Goal: Task Accomplishment & Management: Use online tool/utility

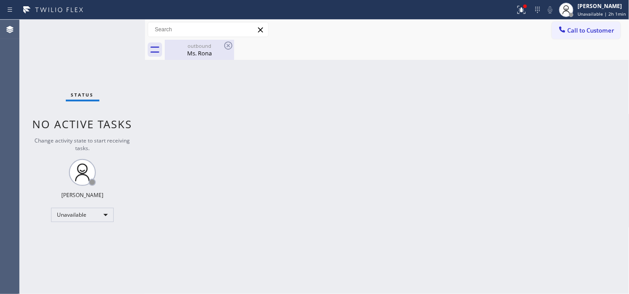
click at [188, 47] on div "outbound" at bounding box center [200, 46] width 68 height 7
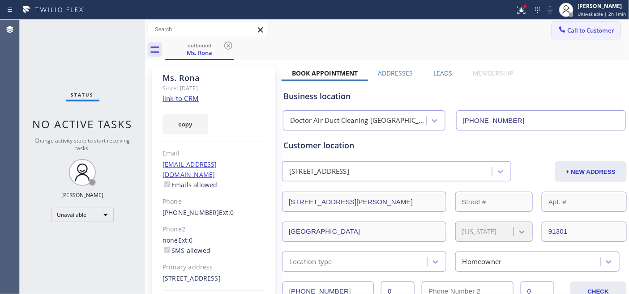
click at [558, 33] on icon at bounding box center [562, 29] width 9 height 9
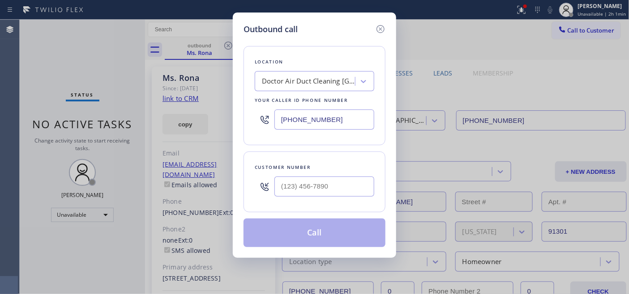
drag, startPoint x: 332, startPoint y: 118, endPoint x: 260, endPoint y: 113, distance: 72.2
click at [281, 116] on input "[PHONE_NUMBER]" at bounding box center [324, 120] width 100 height 20
paste input "text"
type input "[PHONE_NUMBER]"
click at [313, 197] on div at bounding box center [324, 186] width 100 height 29
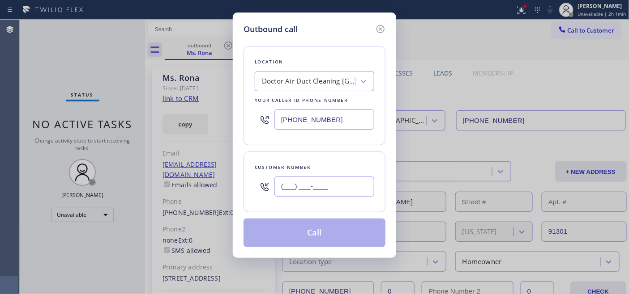
click at [302, 192] on input "(___) ___-____" at bounding box center [324, 187] width 100 height 20
paste input "747) 289-8196"
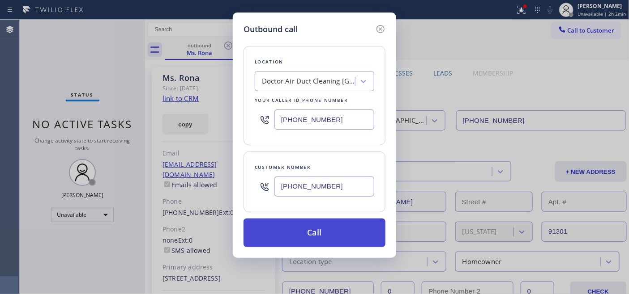
type input "[PHONE_NUMBER]"
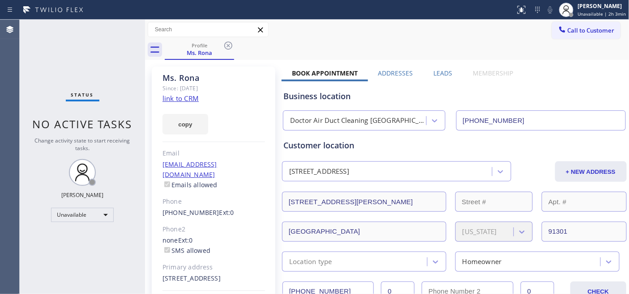
type input "[PHONE_NUMBER]"
click at [573, 29] on span "Call to Customer" at bounding box center [590, 30] width 47 height 8
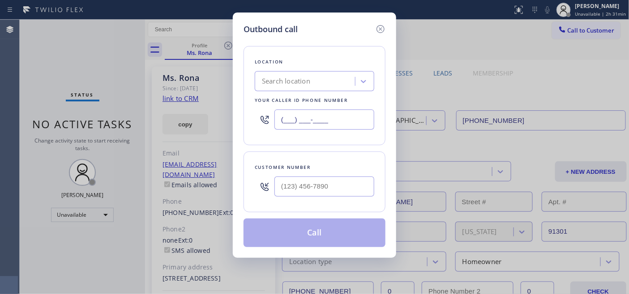
drag, startPoint x: 346, startPoint y: 111, endPoint x: 261, endPoint y: 118, distance: 85.4
click at [268, 115] on div "(___) ___-____" at bounding box center [314, 119] width 119 height 29
paste input "805) 259-3419"
type input "[PHONE_NUMBER]"
drag, startPoint x: 339, startPoint y: 185, endPoint x: 253, endPoint y: 183, distance: 85.9
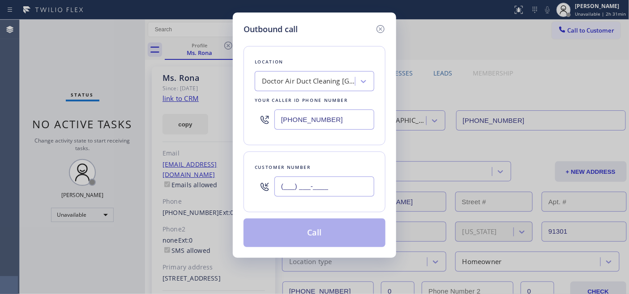
click at [257, 183] on div "(___) ___-____" at bounding box center [314, 186] width 119 height 29
paste input "747) 289-8196"
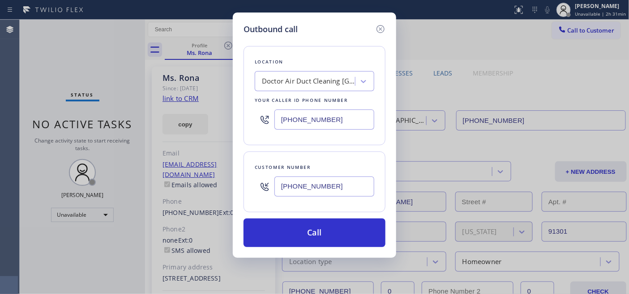
type input "[PHONE_NUMBER]"
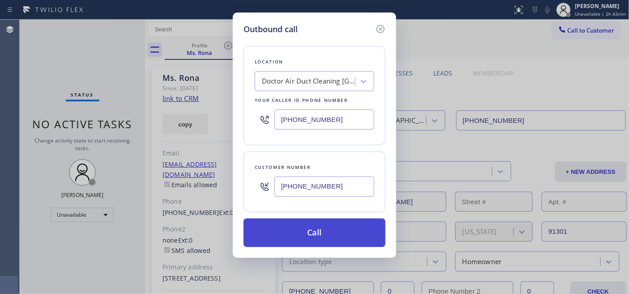
click at [285, 244] on button "Call" at bounding box center [314, 233] width 142 height 29
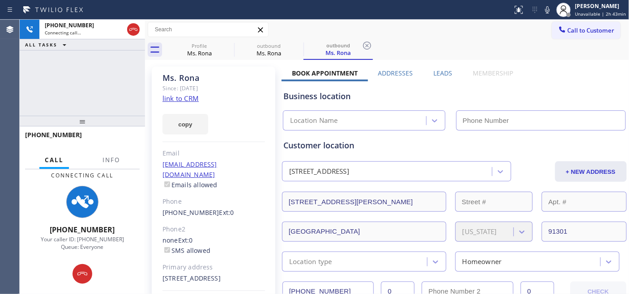
type input "[PHONE_NUMBER]"
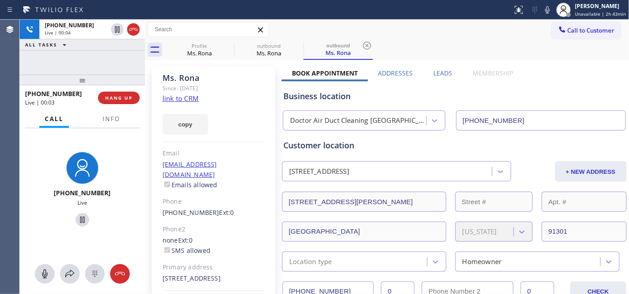
drag, startPoint x: 100, startPoint y: 119, endPoint x: 99, endPoint y: 50, distance: 68.9
click at [99, 50] on div "[PHONE_NUMBER] Live | 00:04 ALL TASKS ALL TASKS ACTIVE TASKS TASKS IN WRAP UP […" at bounding box center [82, 157] width 125 height 275
click at [552, 13] on icon at bounding box center [547, 9] width 11 height 11
click at [82, 217] on icon at bounding box center [82, 220] width 11 height 11
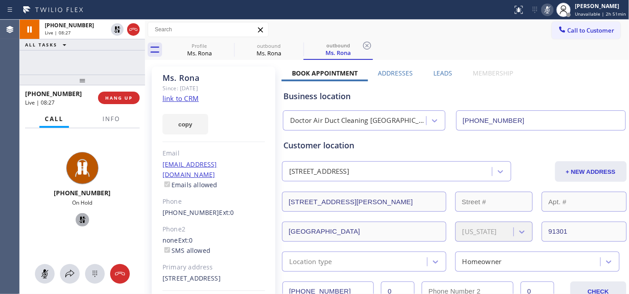
click at [261, 30] on icon at bounding box center [260, 29] width 5 height 5
click at [225, 46] on icon at bounding box center [228, 46] width 8 height 8
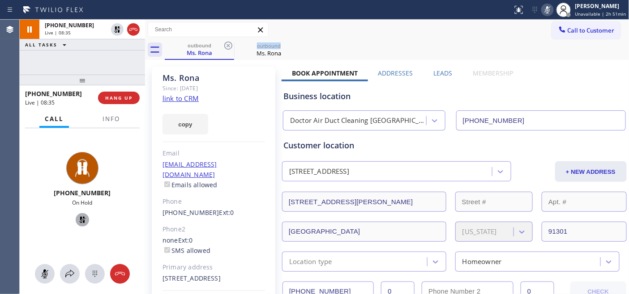
click at [225, 46] on icon at bounding box center [228, 46] width 8 height 8
click at [321, 37] on div "Call to Customer Outbound call Location Doctor Air Duct Cleaning [GEOGRAPHIC_DA…" at bounding box center [387, 30] width 484 height 16
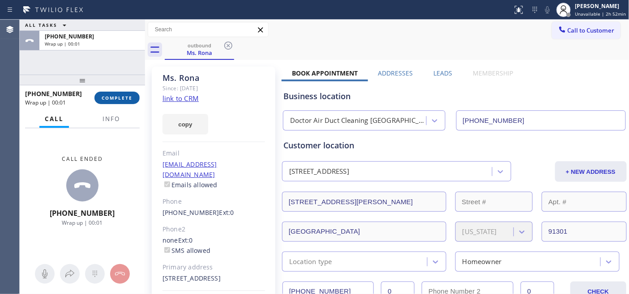
click at [117, 102] on button "COMPLETE" at bounding box center [116, 98] width 45 height 13
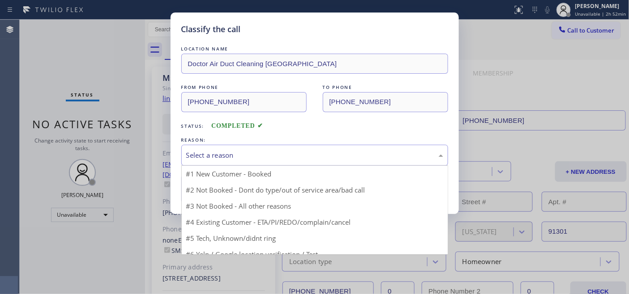
click at [254, 161] on div "Select a reason" at bounding box center [314, 155] width 267 height 21
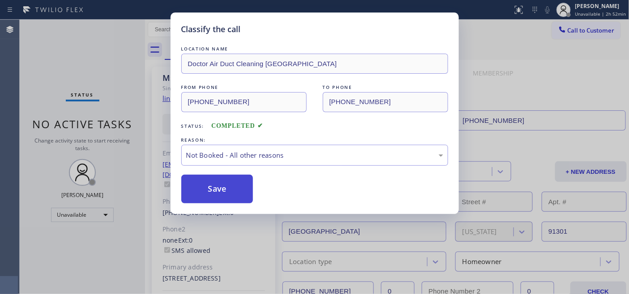
click at [221, 181] on button "Save" at bounding box center [217, 189] width 72 height 29
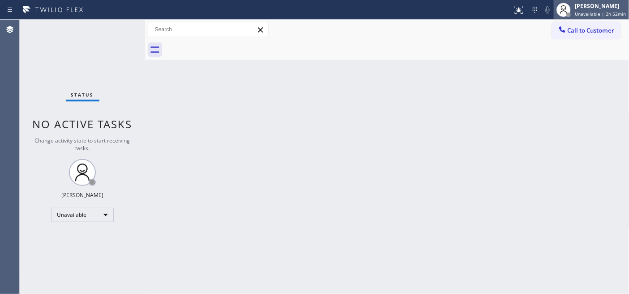
click at [611, 17] on div "[PERSON_NAME] Unavailable | 2h 52min" at bounding box center [600, 10] width 55 height 16
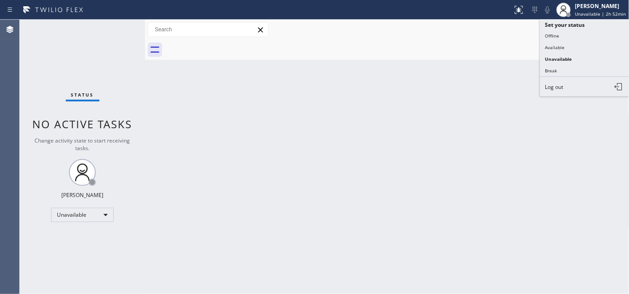
drag, startPoint x: 418, startPoint y: 55, endPoint x: 584, endPoint y: 42, distance: 167.0
click at [418, 55] on div at bounding box center [397, 50] width 465 height 20
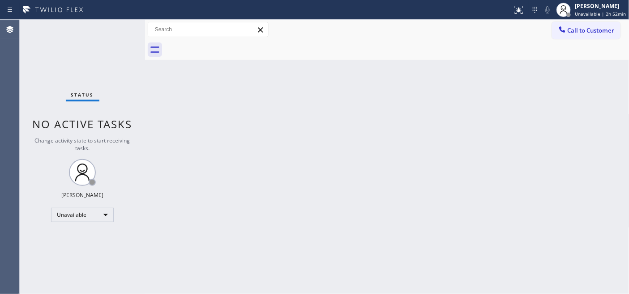
click at [628, 39] on div "Call to Customer Outbound call Location Doctor Air Duct Cleaning [GEOGRAPHIC_DA…" at bounding box center [387, 30] width 484 height 20
click at [600, 31] on span "Call to Customer" at bounding box center [590, 30] width 47 height 8
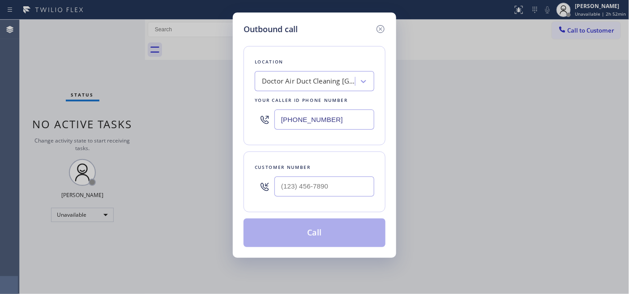
drag, startPoint x: 209, startPoint y: 114, endPoint x: 192, endPoint y: 114, distance: 16.1
click at [194, 114] on div "Outbound call Location Doctor Air Duct Cleaning [GEOGRAPHIC_DATA] Your caller i…" at bounding box center [314, 147] width 629 height 294
paste input "text"
type input "[PHONE_NUMBER]"
drag, startPoint x: 320, startPoint y: 185, endPoint x: 300, endPoint y: 202, distance: 26.4
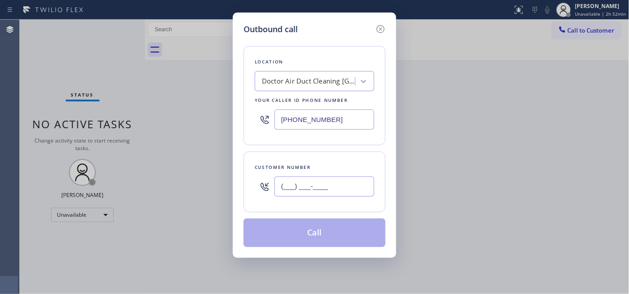
click at [247, 185] on div "Customer number (___) ___-____" at bounding box center [314, 182] width 142 height 61
paste input "747) 289-8196"
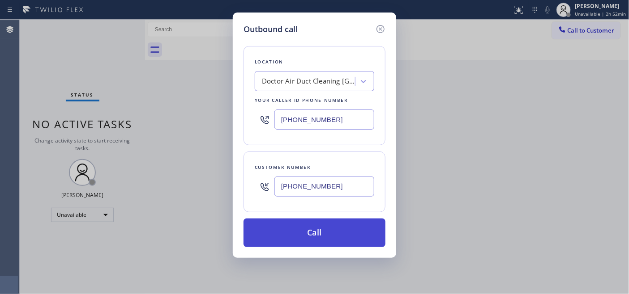
type input "[PHONE_NUMBER]"
click at [324, 228] on button "Call" at bounding box center [314, 233] width 142 height 29
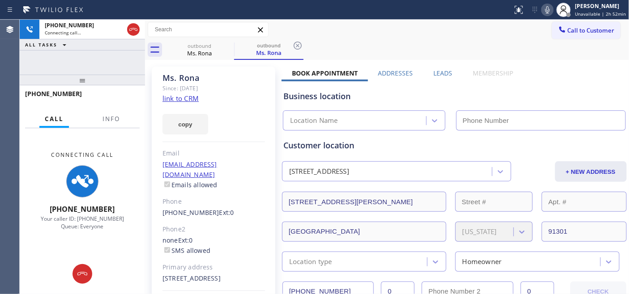
type input "[PHONE_NUMBER]"
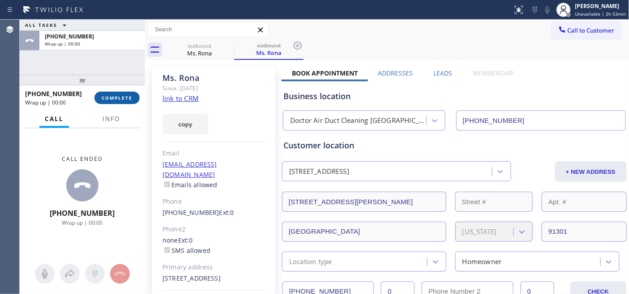
click at [127, 97] on span "COMPLETE" at bounding box center [117, 98] width 31 height 6
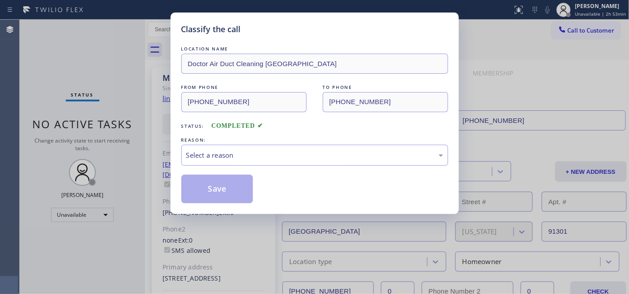
drag, startPoint x: 248, startPoint y: 137, endPoint x: 231, endPoint y: 166, distance: 33.7
click at [248, 138] on div "REASON:" at bounding box center [314, 140] width 267 height 9
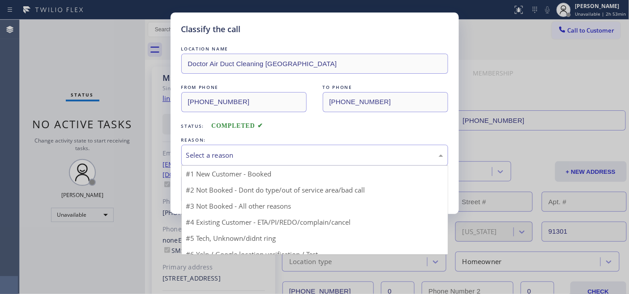
click at [231, 166] on div "Select a reason #1 New Customer - Booked #2 Not Booked - Dont do type/out of se…" at bounding box center [314, 155] width 267 height 21
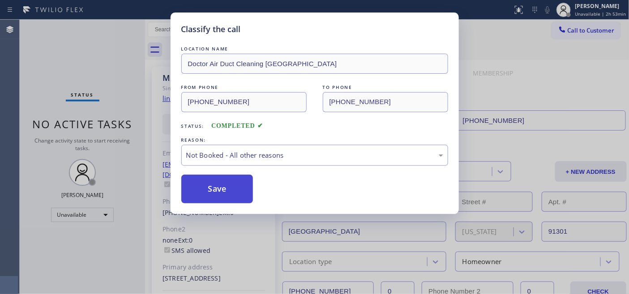
click at [218, 184] on button "Save" at bounding box center [217, 189] width 72 height 29
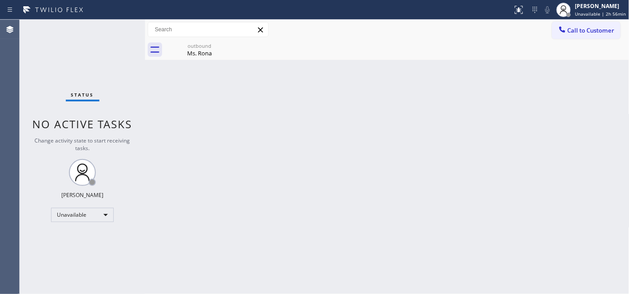
click at [567, 21] on div "Call to Customer Outbound call Location Doctor Air Duct Cleaning [GEOGRAPHIC_DA…" at bounding box center [387, 30] width 484 height 20
click at [582, 33] on span "Call to Customer" at bounding box center [590, 30] width 47 height 8
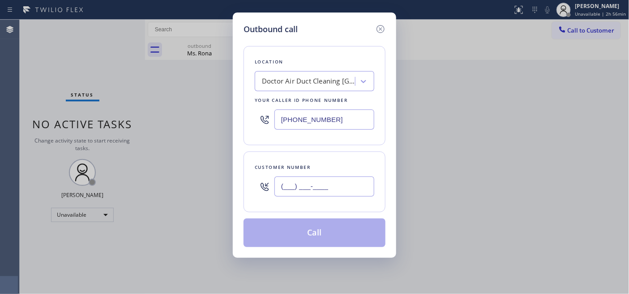
drag, startPoint x: 322, startPoint y: 182, endPoint x: 420, endPoint y: 73, distance: 145.8
click at [239, 178] on div "Outbound call Location Doctor Air Duct Cleaning [GEOGRAPHIC_DATA] Your caller i…" at bounding box center [314, 136] width 163 height 246
paste input "714) 717-9718"
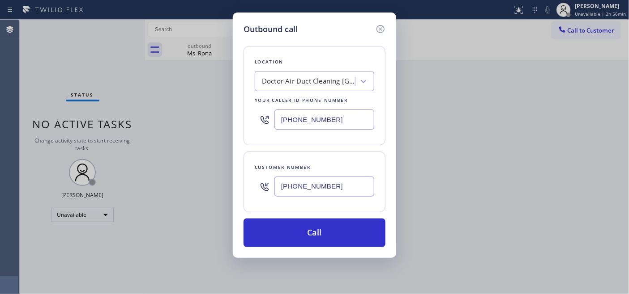
drag, startPoint x: 342, startPoint y: 119, endPoint x: 226, endPoint y: 118, distance: 115.9
click at [226, 118] on div "Outbound call Location Doctor Air Duct Cleaning [GEOGRAPHIC_DATA] Your caller i…" at bounding box center [314, 147] width 629 height 294
drag, startPoint x: 339, startPoint y: 178, endPoint x: 285, endPoint y: 187, distance: 54.9
click at [253, 179] on div "Customer number [PHONE_NUMBER]" at bounding box center [314, 182] width 142 height 61
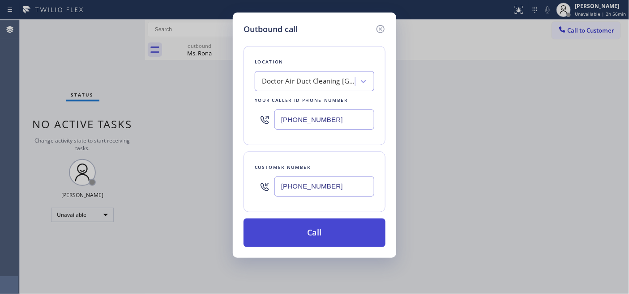
paste input "276-8010"
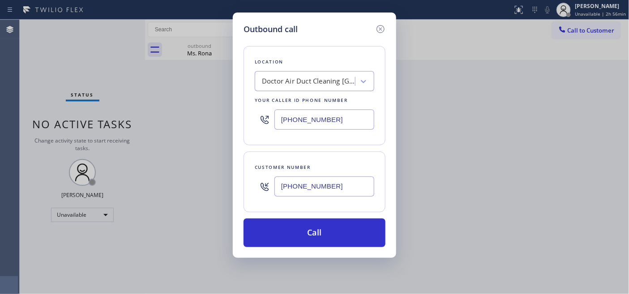
type input "[PHONE_NUMBER]"
drag, startPoint x: 333, startPoint y: 122, endPoint x: 290, endPoint y: 119, distance: 43.0
click at [292, 119] on input "[PHONE_NUMBER]" at bounding box center [324, 120] width 100 height 20
click at [324, 120] on input "[PHONE_NUMBER]" at bounding box center [324, 120] width 100 height 20
drag, startPoint x: 334, startPoint y: 118, endPoint x: 270, endPoint y: 117, distance: 64.4
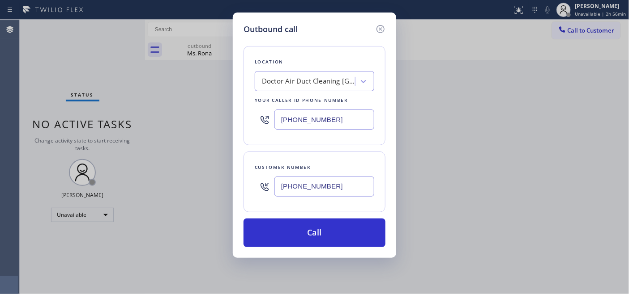
click at [270, 117] on div "[PHONE_NUMBER]" at bounding box center [314, 119] width 119 height 29
paste input "714) 276-8010"
type input "[PHONE_NUMBER]"
drag, startPoint x: 316, startPoint y: 188, endPoint x: 200, endPoint y: 187, distance: 115.9
click at [206, 187] on div "Outbound call Location Red Apple Appliance Repair [GEOGRAPHIC_DATA] Your caller…" at bounding box center [314, 147] width 629 height 294
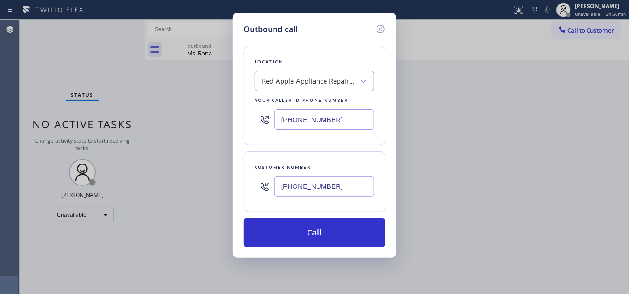
paste input "717-9718"
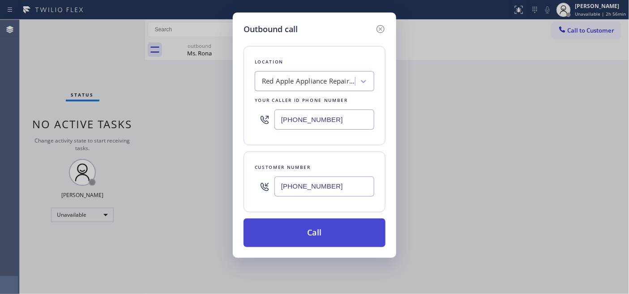
type input "[PHONE_NUMBER]"
click at [345, 231] on button "Call" at bounding box center [314, 233] width 142 height 29
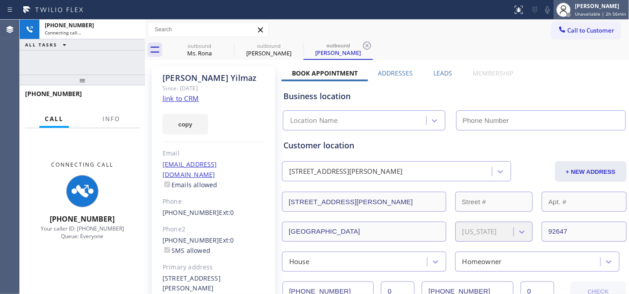
type input "[PHONE_NUMBER]"
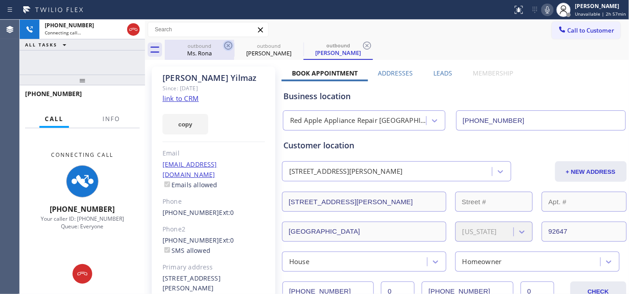
click at [227, 45] on icon at bounding box center [228, 46] width 8 height 8
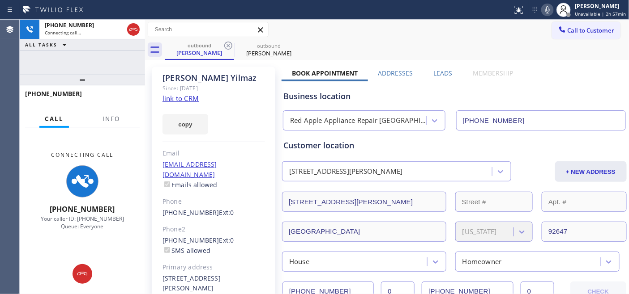
click at [430, 47] on div "outbound [PERSON_NAME] outbound [PERSON_NAME]" at bounding box center [397, 50] width 465 height 20
click at [136, 25] on icon at bounding box center [133, 29] width 11 height 11
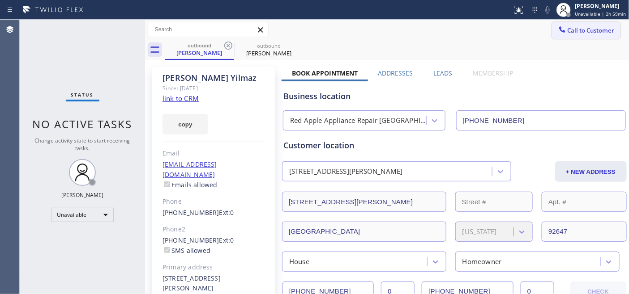
click at [567, 30] on span "Call to Customer" at bounding box center [590, 30] width 47 height 8
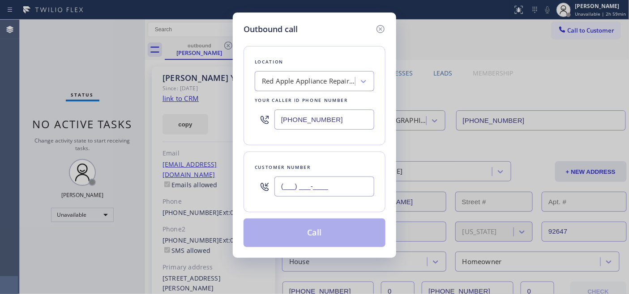
drag, startPoint x: 351, startPoint y: 193, endPoint x: 269, endPoint y: 148, distance: 93.4
click at [215, 179] on div "Outbound call Location Red Apple Appliance Repair [GEOGRAPHIC_DATA] Your caller…" at bounding box center [314, 147] width 629 height 294
paste input "text"
type input "(___) ___-____"
paste input "206) 765-8977"
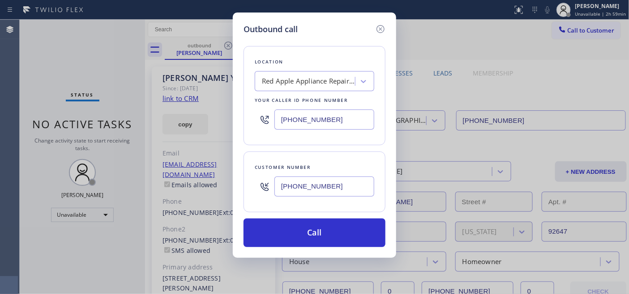
type input "[PHONE_NUMBER]"
drag, startPoint x: 324, startPoint y: 116, endPoint x: 249, endPoint y: 116, distance: 74.7
click at [249, 116] on div "Location Red Apple Appliance Repair [GEOGRAPHIC_DATA] Your caller id phone numb…" at bounding box center [314, 95] width 142 height 99
paste input "206) 257-3257"
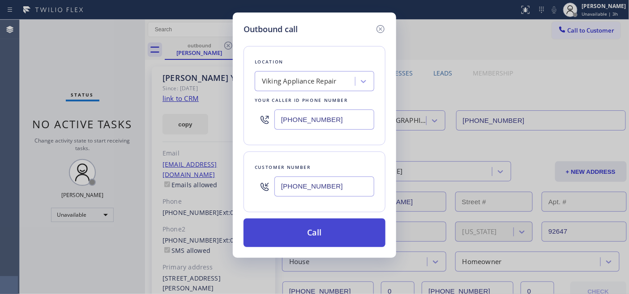
type input "[PHONE_NUMBER]"
click at [333, 236] on button "Call" at bounding box center [314, 233] width 142 height 29
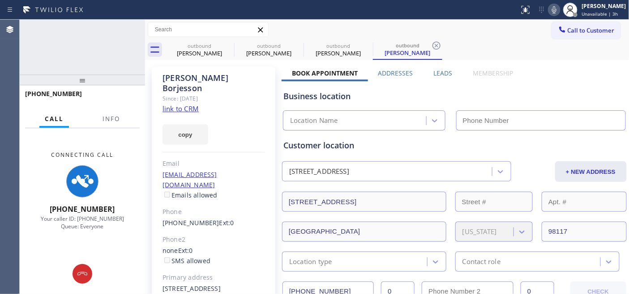
type input "[PHONE_NUMBER]"
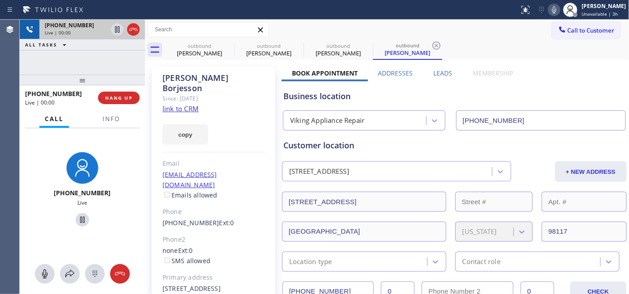
click at [126, 32] on div at bounding box center [125, 30] width 32 height 20
click at [127, 29] on div at bounding box center [133, 29] width 13 height 11
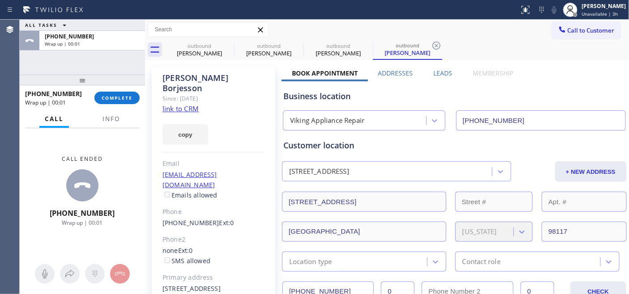
drag, startPoint x: 117, startPoint y: 96, endPoint x: 135, endPoint y: 121, distance: 30.8
click at [117, 96] on span "COMPLETE" at bounding box center [117, 98] width 31 height 6
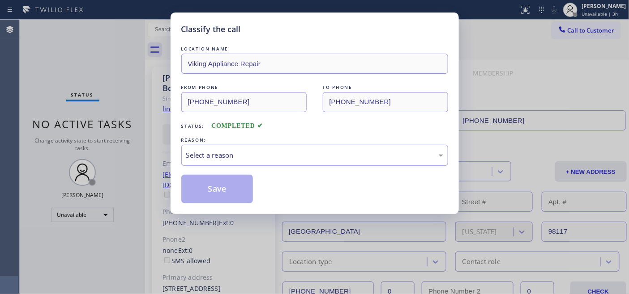
click at [254, 161] on div "Select a reason" at bounding box center [314, 155] width 267 height 21
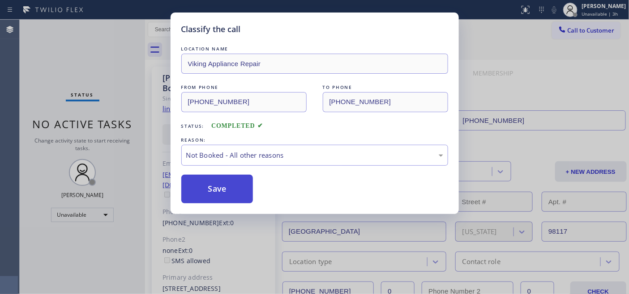
click at [218, 188] on button "Save" at bounding box center [217, 189] width 72 height 29
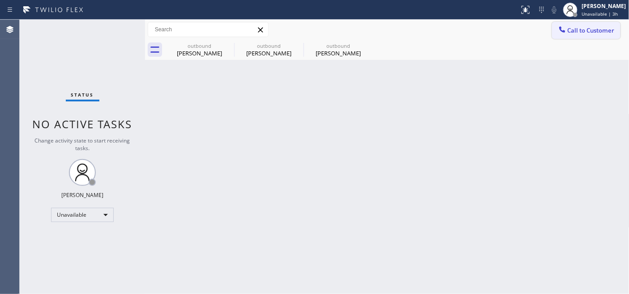
click at [562, 32] on icon at bounding box center [562, 29] width 6 height 6
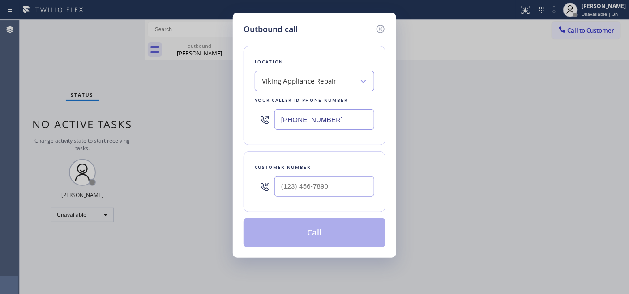
click at [321, 166] on div "Customer number" at bounding box center [314, 167] width 119 height 9
click at [314, 183] on input "(___) ___-____" at bounding box center [324, 187] width 100 height 20
paste input "480) 620-8178"
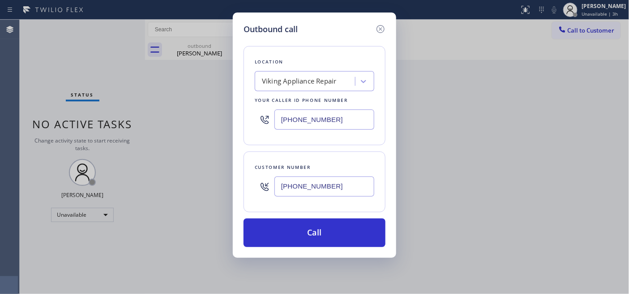
type input "[PHONE_NUMBER]"
drag, startPoint x: 348, startPoint y: 126, endPoint x: 218, endPoint y: 119, distance: 130.4
click at [241, 119] on div "Outbound call Location Viking Appliance Repair Your caller id phone number [PHO…" at bounding box center [314, 136] width 163 height 246
paste input "855) 485-1951"
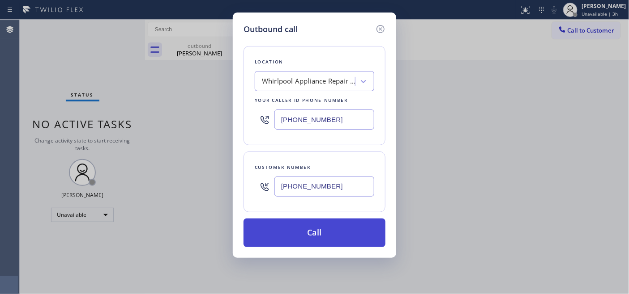
type input "[PHONE_NUMBER]"
click at [310, 224] on button "Call" at bounding box center [314, 233] width 142 height 29
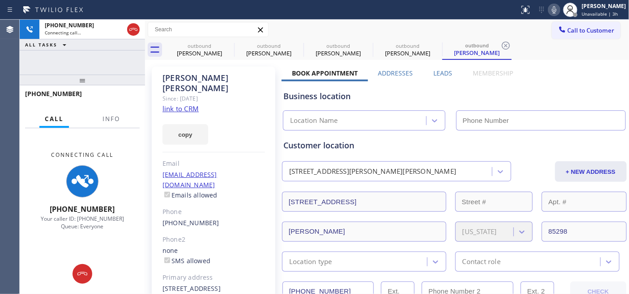
type input "[PHONE_NUMBER]"
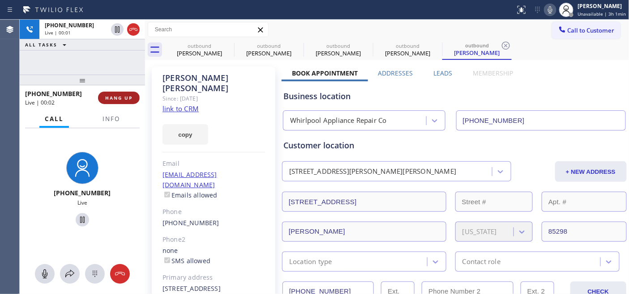
click at [121, 100] on span "HANG UP" at bounding box center [118, 98] width 27 height 6
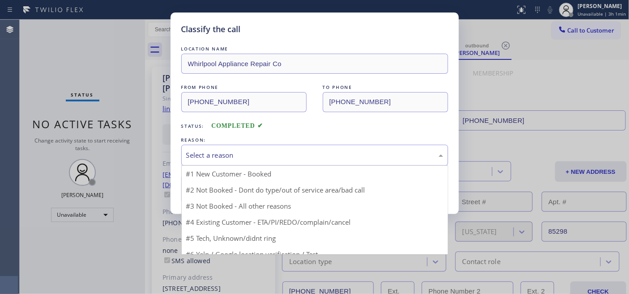
click at [287, 153] on div "Select a reason" at bounding box center [314, 155] width 257 height 10
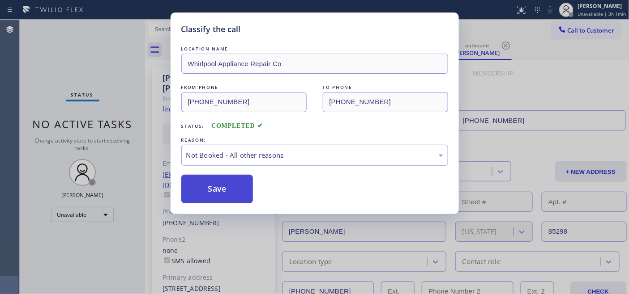
click at [239, 186] on button "Save" at bounding box center [217, 189] width 72 height 29
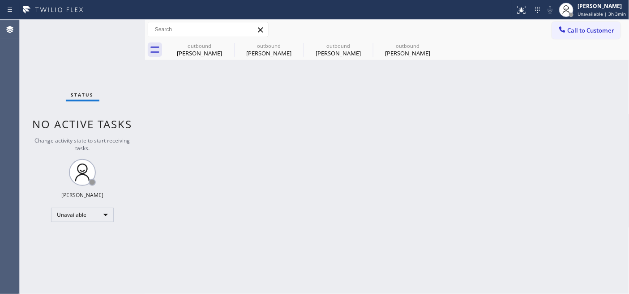
click at [573, 21] on div "Call to Customer Outbound call Location Whirlpool Appliance Repair Co Your call…" at bounding box center [387, 30] width 484 height 20
click at [554, 41] on div "outbound [PERSON_NAME] outbound [PERSON_NAME] outbound [PERSON_NAME] outbound […" at bounding box center [397, 50] width 465 height 20
click at [569, 29] on span "Call to Customer" at bounding box center [590, 30] width 47 height 8
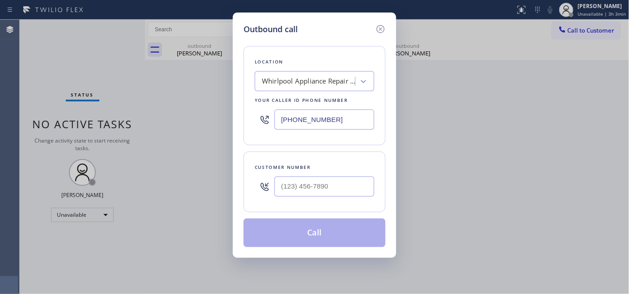
click at [358, 117] on input "[PHONE_NUMBER]" at bounding box center [324, 120] width 100 height 20
drag, startPoint x: 351, startPoint y: 181, endPoint x: 251, endPoint y: 189, distance: 100.5
click at [296, 181] on input "(___) ___-____" at bounding box center [324, 187] width 100 height 20
drag, startPoint x: 339, startPoint y: 189, endPoint x: 203, endPoint y: 169, distance: 137.9
click at [203, 169] on div "Outbound call Location Whirlpool Appliance Repair Co Your caller id phone numbe…" at bounding box center [314, 147] width 629 height 294
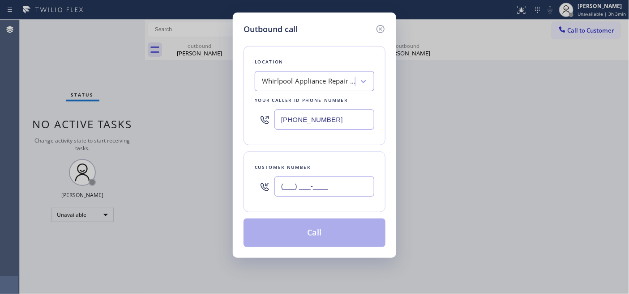
paste input "text"
type input "(___) ___-____"
paste input "480) 487-8725"
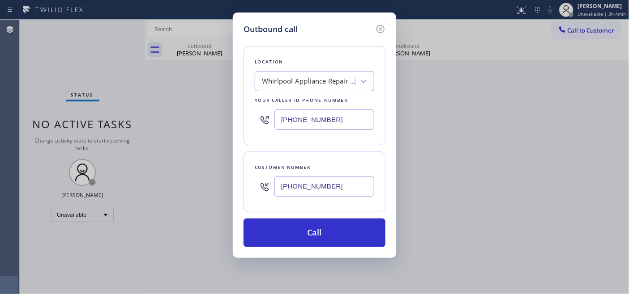
type input "[PHONE_NUMBER]"
drag, startPoint x: 351, startPoint y: 117, endPoint x: 222, endPoint y: 111, distance: 129.0
click at [246, 111] on div "Location Whirlpool Appliance Repair Co Your caller id phone number [PHONE_NUMBE…" at bounding box center [314, 95] width 142 height 99
paste input "666-9755"
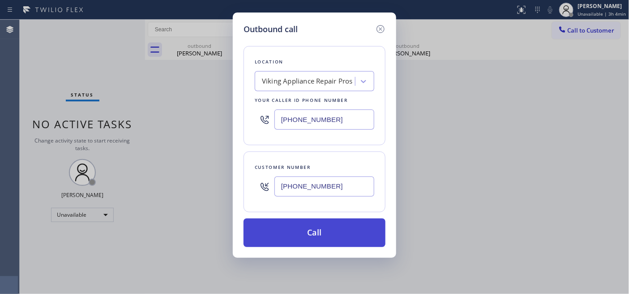
type input "[PHONE_NUMBER]"
click at [352, 224] on button "Call" at bounding box center [314, 233] width 142 height 29
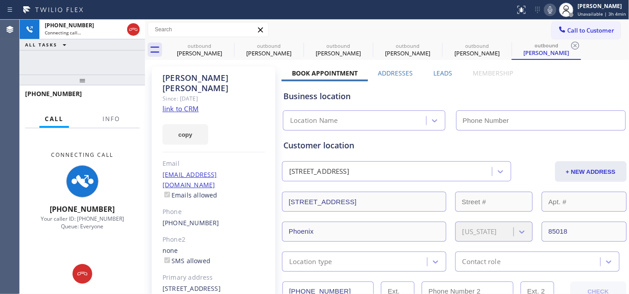
type input "[PHONE_NUMBER]"
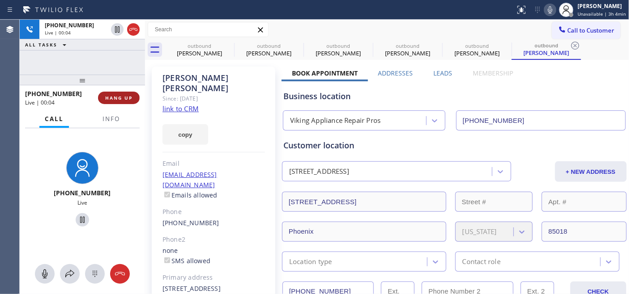
click at [125, 99] on span "HANG UP" at bounding box center [118, 98] width 27 height 6
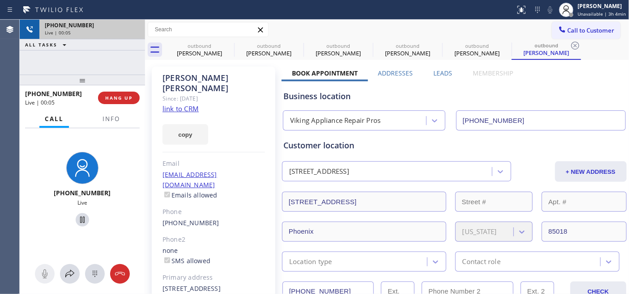
drag, startPoint x: 124, startPoint y: 68, endPoint x: 126, endPoint y: 30, distance: 37.2
click at [125, 49] on div "[PHONE_NUMBER] Live | 00:05 ALL TASKS ALL TASKS ACTIVE TASKS TASKS IN WRAP UP" at bounding box center [82, 47] width 125 height 55
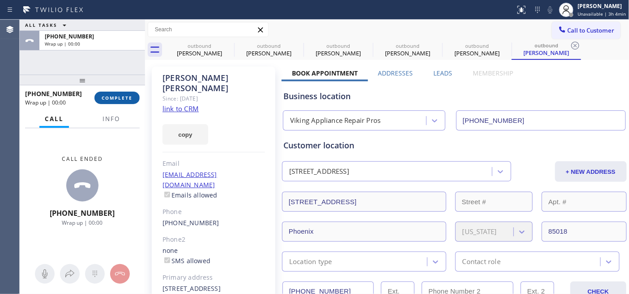
click at [128, 97] on span "COMPLETE" at bounding box center [117, 98] width 31 height 6
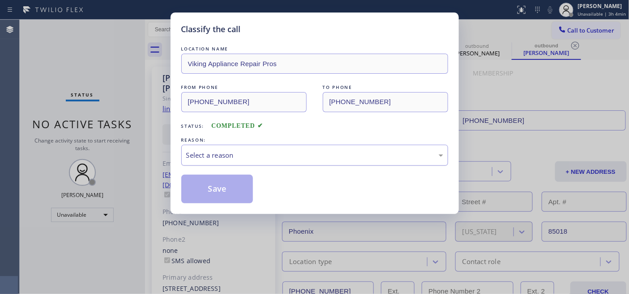
click at [222, 165] on div "Select a reason" at bounding box center [314, 155] width 267 height 21
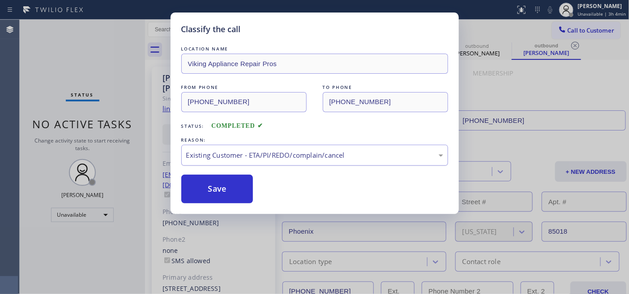
click at [230, 155] on div "Existing Customer - ETA/PI/REDO/complain/cancel" at bounding box center [314, 155] width 257 height 10
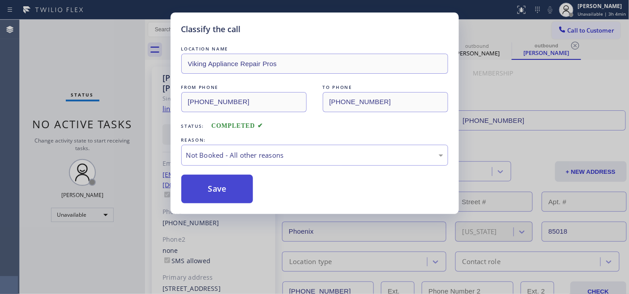
click at [226, 189] on button "Save" at bounding box center [217, 189] width 72 height 29
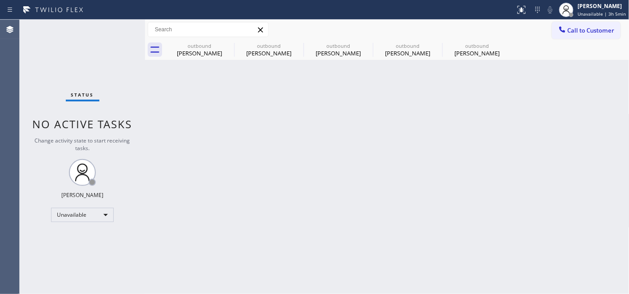
click at [571, 21] on div "Call to Customer Outbound call Location Viking Appliance Repair Pros Your calle…" at bounding box center [387, 30] width 484 height 20
click at [569, 30] on span "Call to Customer" at bounding box center [590, 30] width 47 height 8
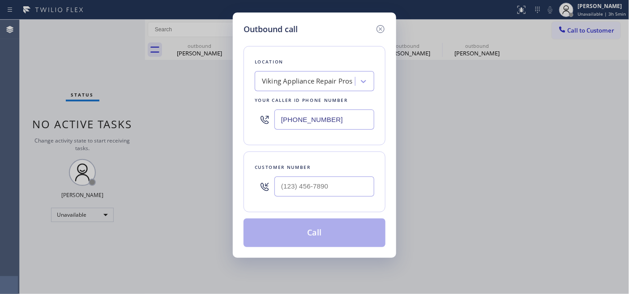
click at [329, 199] on div at bounding box center [324, 186] width 100 height 29
click at [339, 178] on input "(___) ___-____" at bounding box center [324, 187] width 100 height 20
paste input "858) 735-0841"
type input "[PHONE_NUMBER]"
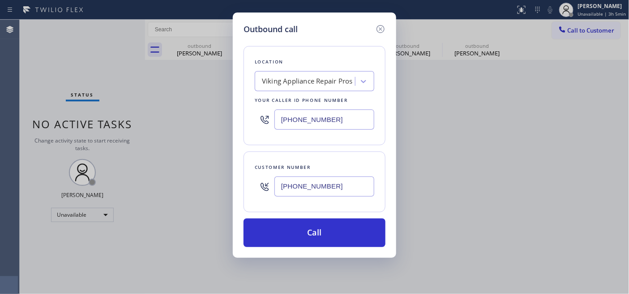
click at [232, 105] on div "Outbound call Location Viking Appliance Repair Pros Your caller id phone number…" at bounding box center [314, 147] width 629 height 294
paste input "760) 548-2928"
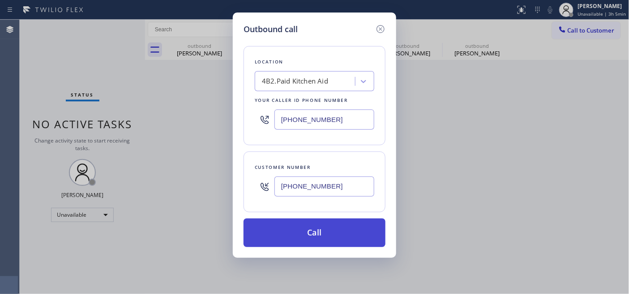
type input "[PHONE_NUMBER]"
click at [353, 229] on button "Call" at bounding box center [314, 233] width 142 height 29
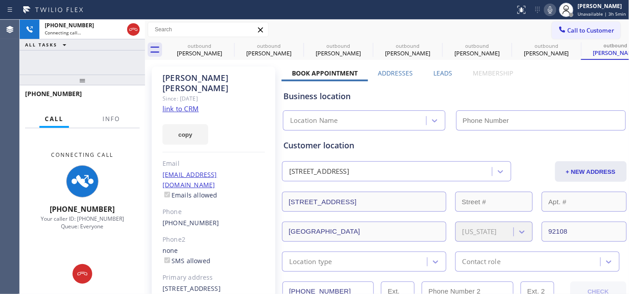
type input "[PHONE_NUMBER]"
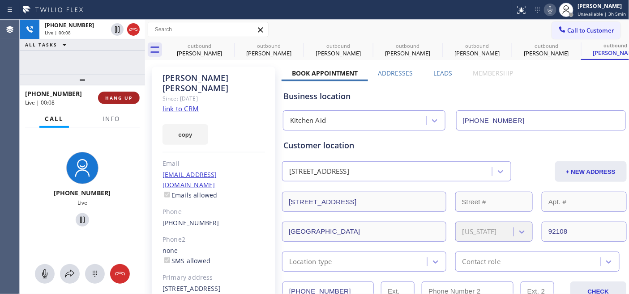
click at [120, 102] on button "HANG UP" at bounding box center [119, 98] width 42 height 13
drag, startPoint x: 114, startPoint y: 82, endPoint x: 116, endPoint y: 62, distance: 20.7
click at [116, 62] on div "[PHONE_NUMBER] Live | 00:09 ALL TASKS ALL TASKS ACTIVE TASKS TASKS IN WRAP UP […" at bounding box center [82, 157] width 125 height 275
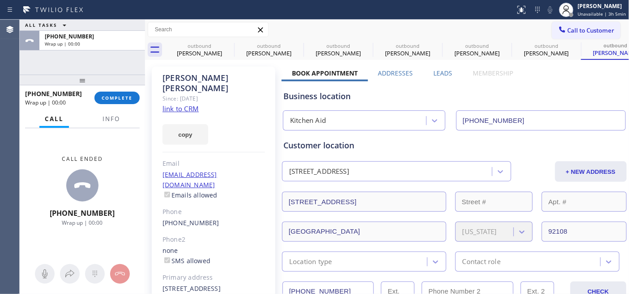
click at [124, 105] on div "[PHONE_NUMBER] Wrap up | 00:00 COMPLETE" at bounding box center [82, 97] width 115 height 23
click at [123, 101] on button "COMPLETE" at bounding box center [116, 98] width 45 height 13
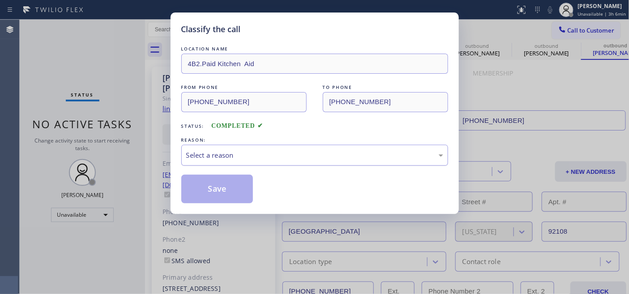
click at [274, 146] on div "Select a reason" at bounding box center [314, 155] width 267 height 21
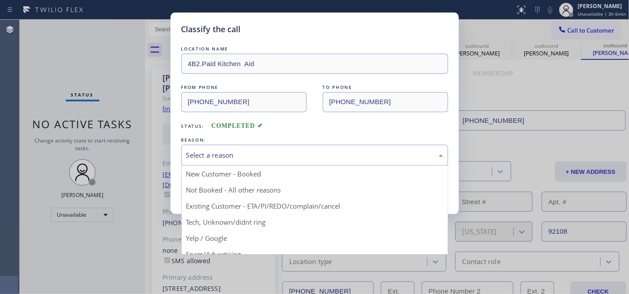
drag, startPoint x: 254, startPoint y: 187, endPoint x: 239, endPoint y: 187, distance: 14.8
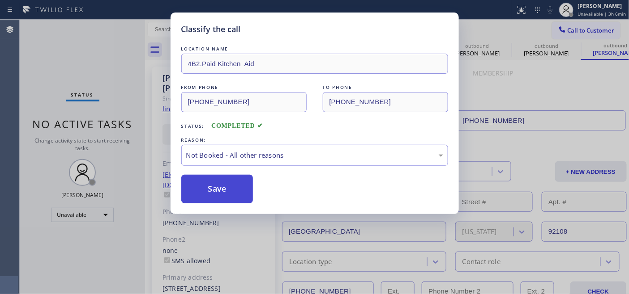
click at [230, 187] on button "Save" at bounding box center [217, 189] width 72 height 29
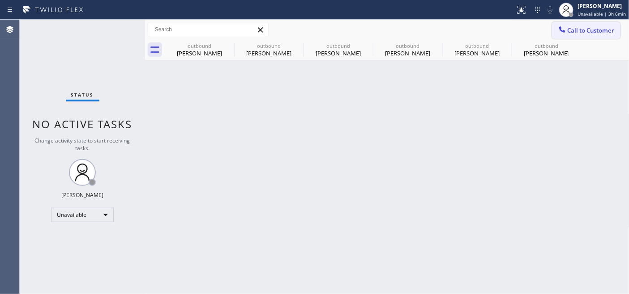
click at [585, 28] on span "Call to Customer" at bounding box center [590, 30] width 47 height 8
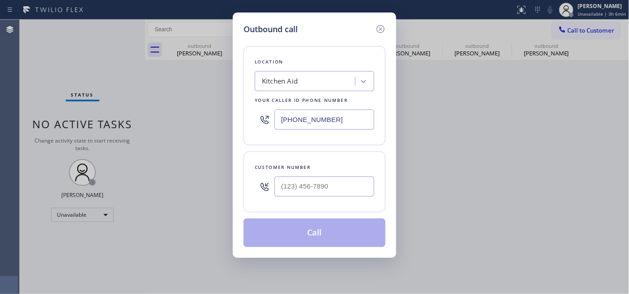
click at [331, 200] on div at bounding box center [324, 186] width 100 height 29
click at [328, 193] on input "(___) ___-____" at bounding box center [324, 187] width 100 height 20
paste input "818) 742-7109"
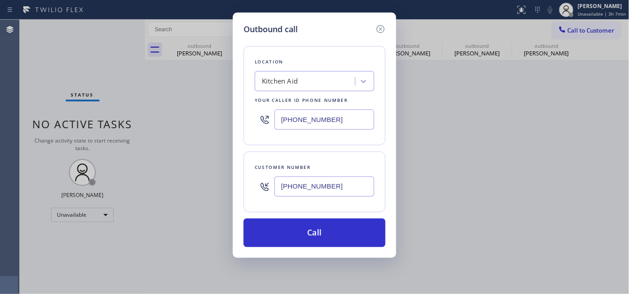
click at [202, 177] on div "Outbound call Location Kitchen Aid Your caller id phone number [PHONE_NUMBER] C…" at bounding box center [314, 147] width 629 height 294
paste input "718) 771-8265"
drag, startPoint x: 357, startPoint y: 193, endPoint x: 237, endPoint y: 176, distance: 120.6
click at [223, 182] on div "Outbound call Location Kitchen Aid Your caller id phone number [PHONE_NUMBER] C…" at bounding box center [314, 147] width 629 height 294
paste input "818) 742-7109"
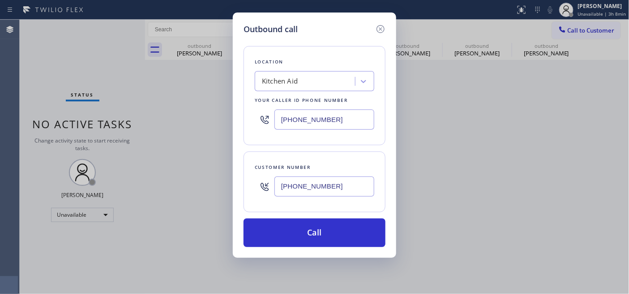
type input "[PHONE_NUMBER]"
drag, startPoint x: 234, startPoint y: 99, endPoint x: 148, endPoint y: 110, distance: 87.0
click at [141, 102] on div "Outbound call Location Kitchen Aid Your caller id phone number [PHONE_NUMBER] C…" at bounding box center [314, 147] width 629 height 294
paste input "818) 921-3129"
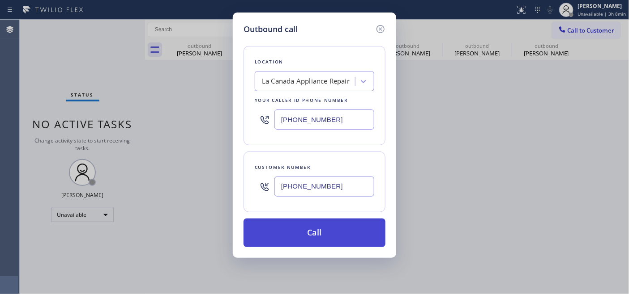
type input "[PHONE_NUMBER]"
click at [328, 221] on button "Call" at bounding box center [314, 233] width 142 height 29
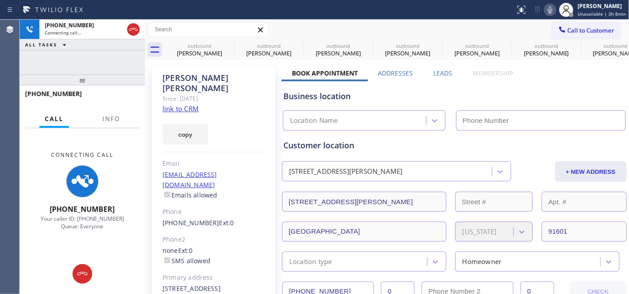
type input "[PHONE_NUMBER]"
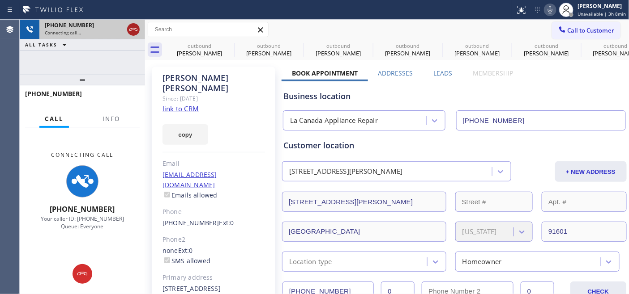
click at [134, 26] on icon at bounding box center [133, 29] width 11 height 11
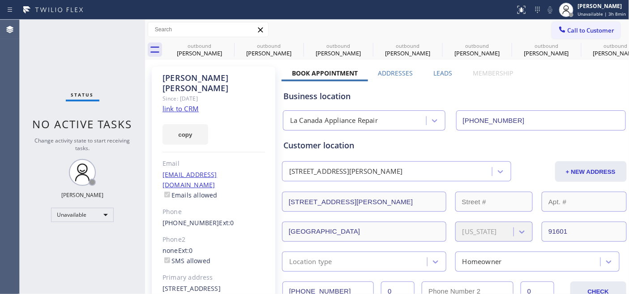
click at [567, 30] on span "Call to Customer" at bounding box center [590, 30] width 47 height 8
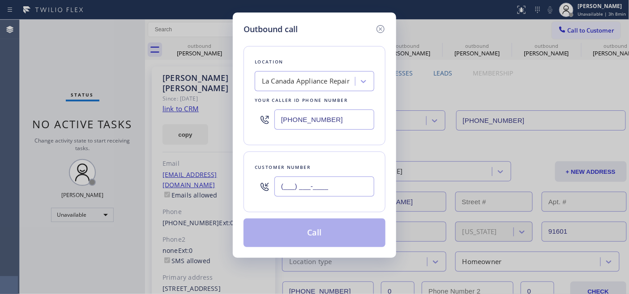
click at [303, 191] on input "(___) ___-____" at bounding box center [324, 187] width 100 height 20
paste input "718) 771-8265"
type input "[PHONE_NUMBER]"
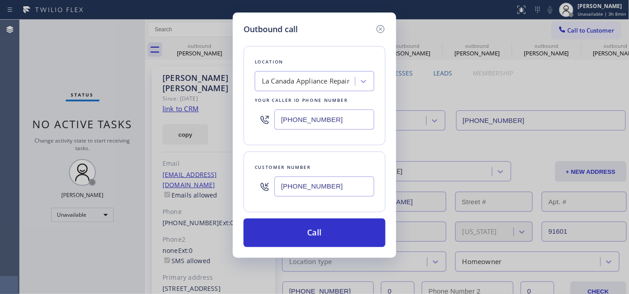
drag, startPoint x: 332, startPoint y: 112, endPoint x: 226, endPoint y: 115, distance: 106.1
click at [226, 114] on div "Outbound call Location [GEOGRAPHIC_DATA] Appliance Repair Your caller id phone …" at bounding box center [314, 147] width 629 height 294
paste input "646) 679-5825"
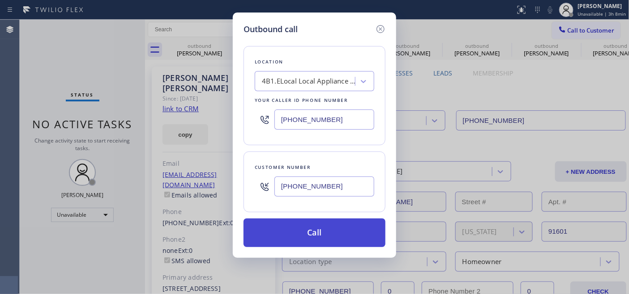
type input "[PHONE_NUMBER]"
click at [337, 222] on button "Call" at bounding box center [314, 233] width 142 height 29
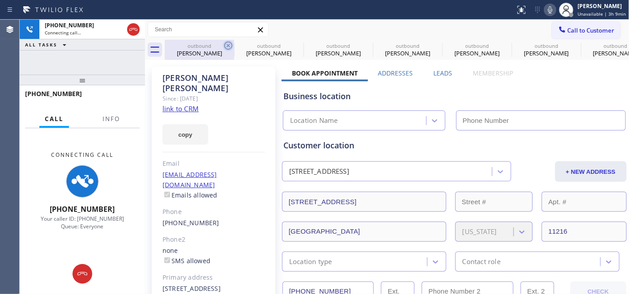
click at [227, 43] on icon at bounding box center [228, 45] width 11 height 11
click at [0, 0] on icon at bounding box center [0, 0] width 0 height 0
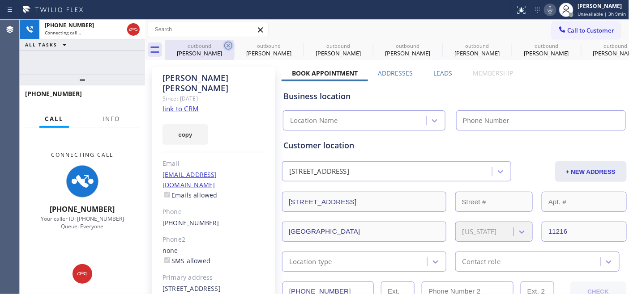
click at [0, 0] on icon at bounding box center [0, 0] width 0 height 0
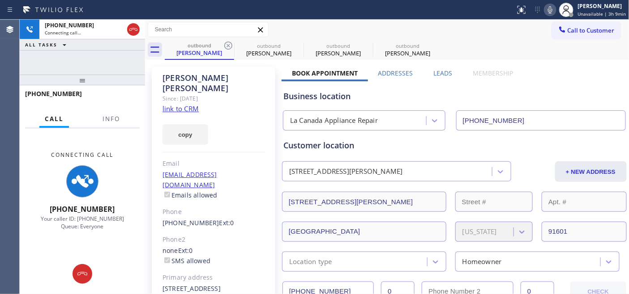
click at [227, 43] on icon at bounding box center [228, 45] width 11 height 11
type input "[PHONE_NUMBER]"
click at [0, 0] on icon at bounding box center [0, 0] width 0 height 0
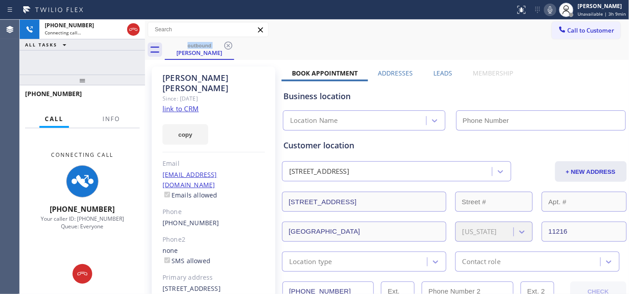
type input "[PHONE_NUMBER]"
click at [328, 35] on div "Call to Customer Outbound call Location Local Appliance Repair Cart NY Your cal…" at bounding box center [387, 30] width 484 height 16
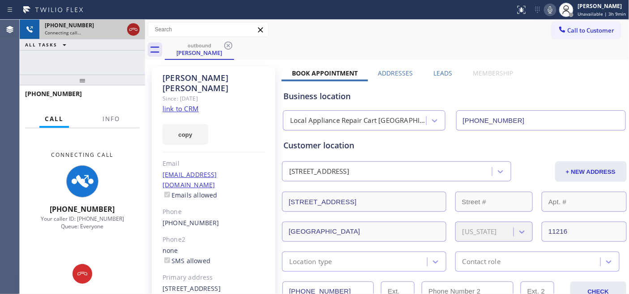
click at [131, 30] on icon at bounding box center [133, 29] width 8 height 3
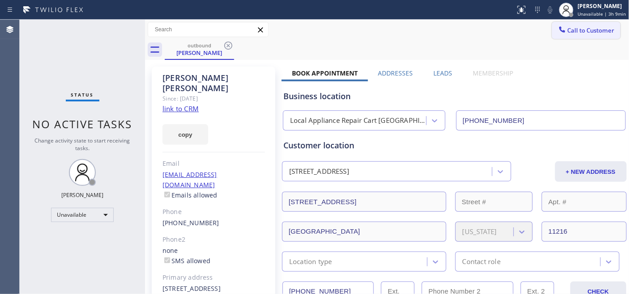
click at [580, 34] on button "Call to Customer" at bounding box center [586, 30] width 68 height 17
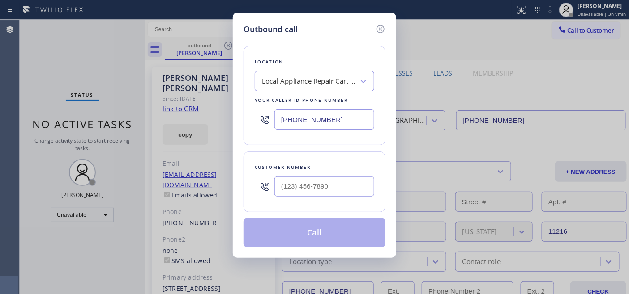
click at [345, 199] on div at bounding box center [324, 186] width 100 height 29
click at [343, 196] on input "(___) ___-____" at bounding box center [324, 187] width 100 height 20
paste input "805) 451-0555"
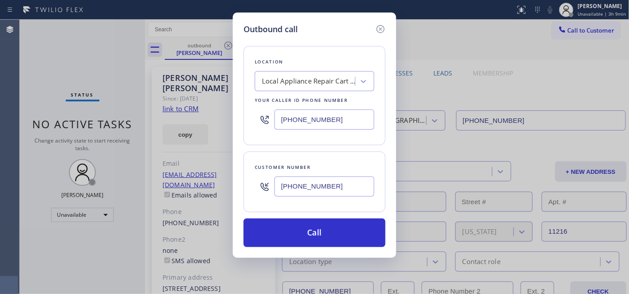
type input "[PHONE_NUMBER]"
drag, startPoint x: 354, startPoint y: 123, endPoint x: 165, endPoint y: 104, distance: 190.2
click at [153, 102] on div "Outbound call Location Local Appliance Repair Cart [GEOGRAPHIC_DATA] Your calle…" at bounding box center [314, 147] width 629 height 294
paste input "855) 731-4952"
drag, startPoint x: 339, startPoint y: 120, endPoint x: 252, endPoint y: 118, distance: 86.8
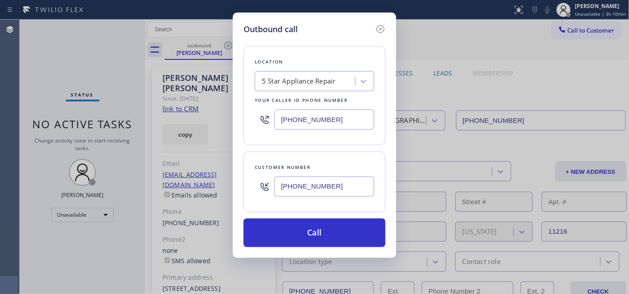
click at [251, 116] on div "Location 5 Star Appliance Repair Your caller id phone number [PHONE_NUMBER]" at bounding box center [314, 95] width 142 height 99
paste input "70-0603"
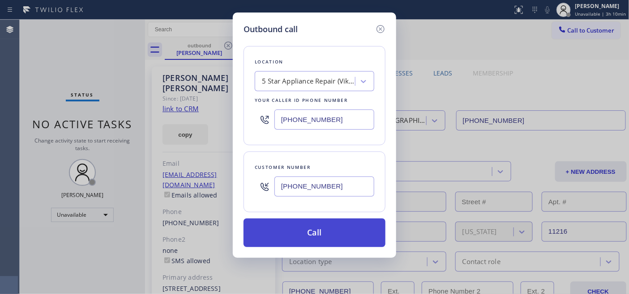
type input "[PHONE_NUMBER]"
click at [345, 226] on button "Call" at bounding box center [314, 233] width 142 height 29
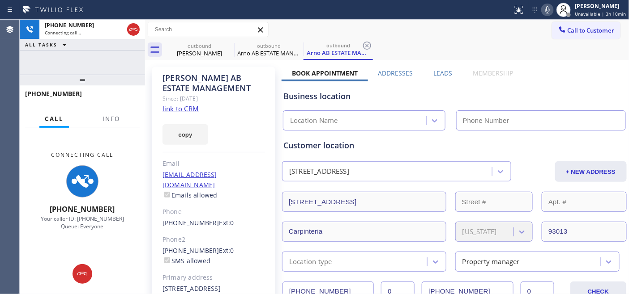
type input "[PHONE_NUMBER]"
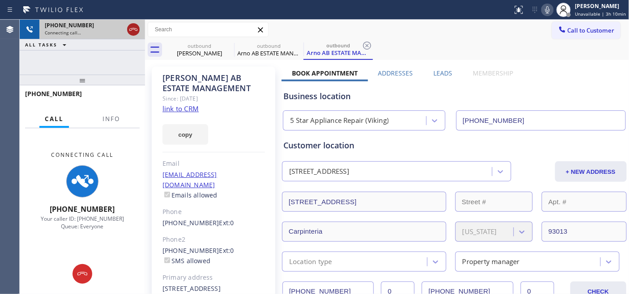
click at [135, 33] on icon at bounding box center [133, 29] width 11 height 11
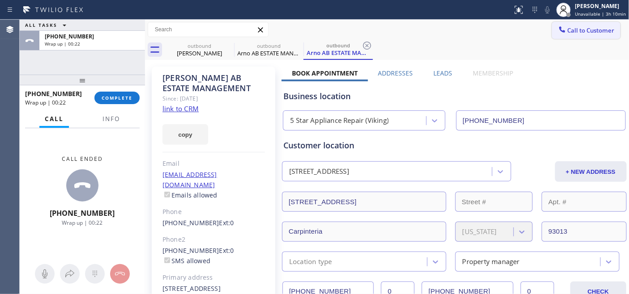
click at [601, 29] on span "Call to Customer" at bounding box center [590, 30] width 47 height 8
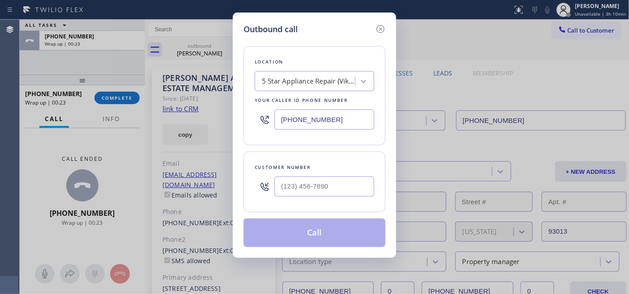
click at [117, 96] on div "Outbound call Location 5 Star Appliance Repair (Viking) Your caller id phone nu…" at bounding box center [314, 147] width 629 height 294
click at [379, 23] on div at bounding box center [380, 29] width 11 height 12
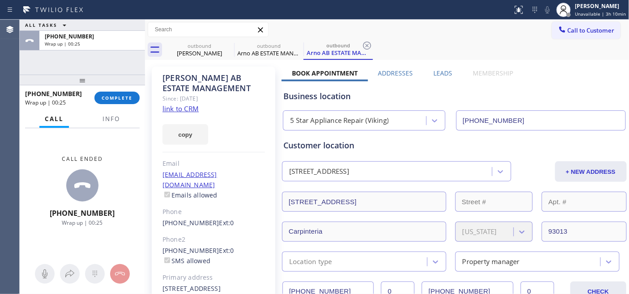
click at [121, 91] on div "[PHONE_NUMBER] Wrap up | 00:25 COMPLETE" at bounding box center [82, 97] width 115 height 23
click at [115, 99] on span "COMPLETE" at bounding box center [117, 98] width 31 height 6
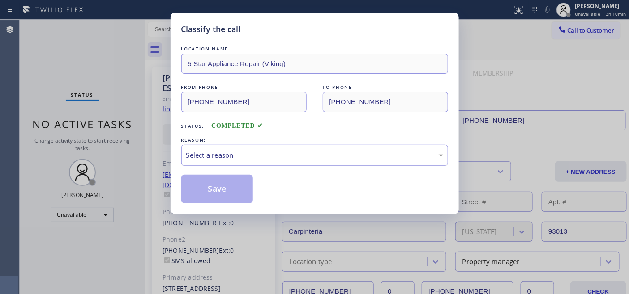
click at [290, 145] on div "Select a reason" at bounding box center [314, 155] width 267 height 21
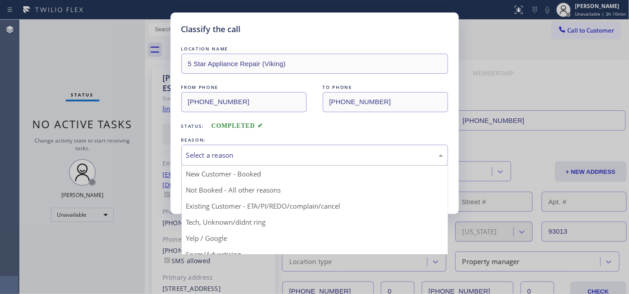
click at [229, 191] on button "Save" at bounding box center [217, 189] width 72 height 29
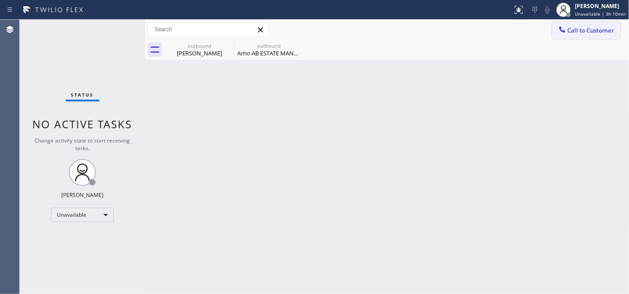
click at [582, 27] on span "Call to Customer" at bounding box center [590, 30] width 47 height 8
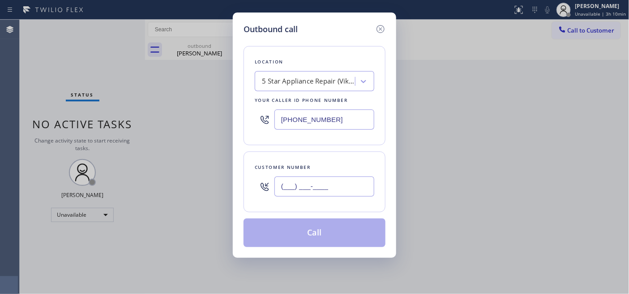
click at [314, 184] on input "(___) ___-____" at bounding box center [324, 187] width 100 height 20
paste input "602) 903-8558"
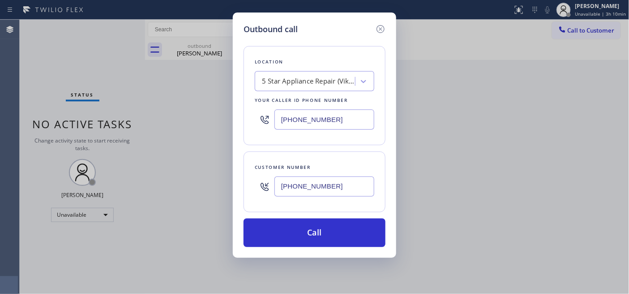
type input "[PHONE_NUMBER]"
drag, startPoint x: 343, startPoint y: 111, endPoint x: 294, endPoint y: 140, distance: 56.4
click at [232, 114] on div "Outbound call Location 5 Star Appliance Repair (Viking) Your caller id phone nu…" at bounding box center [314, 147] width 629 height 294
paste input "602) 975-4672"
type input "[PHONE_NUMBER]"
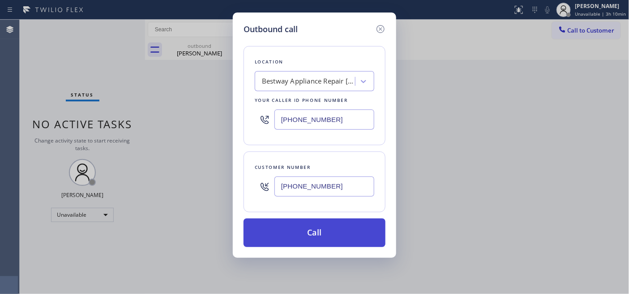
click at [367, 222] on button "Call" at bounding box center [314, 233] width 142 height 29
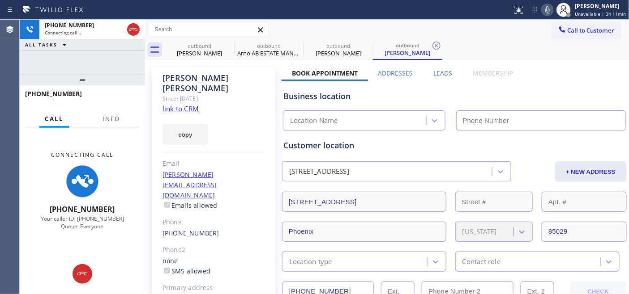
type input "[PHONE_NUMBER]"
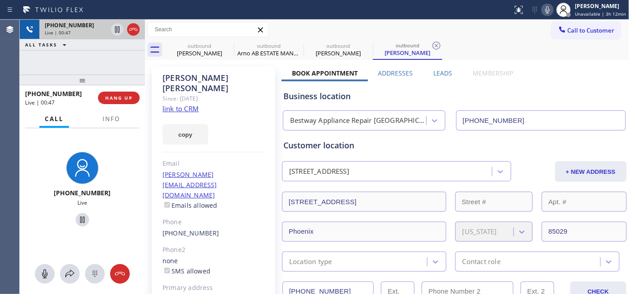
drag, startPoint x: 105, startPoint y: 77, endPoint x: 103, endPoint y: 38, distance: 39.9
click at [103, 60] on div "[PHONE_NUMBER] Live | 00:47 ALL TASKS ALL TASKS ACTIVE TASKS TASKS IN WRAP UP […" at bounding box center [82, 157] width 125 height 275
drag, startPoint x: 112, startPoint y: 83, endPoint x: 111, endPoint y: 66, distance: 17.5
click at [111, 66] on div "[PHONE_NUMBER] Live | 00:51 ALL TASKS ALL TASKS ACTIVE TASKS TASKS IN WRAP UP […" at bounding box center [82, 157] width 125 height 275
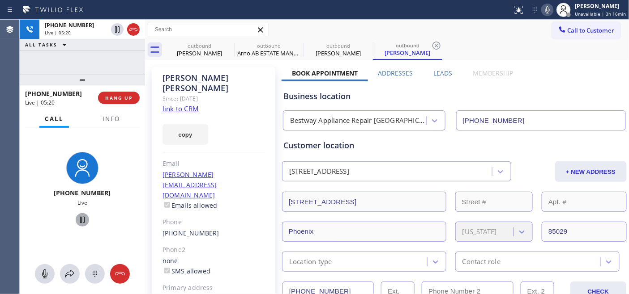
click at [77, 220] on icon at bounding box center [82, 220] width 11 height 11
click at [550, 10] on icon at bounding box center [547, 9] width 4 height 7
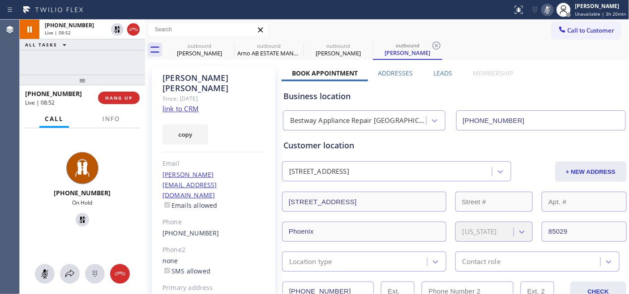
click at [259, 94] on div "Since: [DATE]" at bounding box center [213, 99] width 102 height 10
drag, startPoint x: 128, startPoint y: 64, endPoint x: 282, endPoint y: 65, distance: 153.5
click at [128, 64] on div "[PHONE_NUMBER] Live | 09:04 ALL TASKS ALL TASKS ACTIVE TASKS TASKS IN WRAP UP" at bounding box center [82, 47] width 125 height 55
click at [78, 222] on icon at bounding box center [82, 220] width 11 height 11
click at [551, 10] on icon at bounding box center [547, 9] width 11 height 11
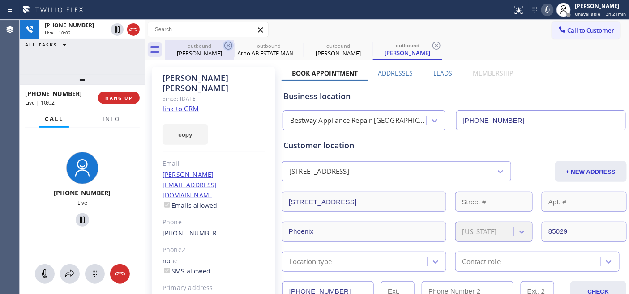
click at [226, 46] on icon at bounding box center [228, 45] width 11 height 11
type input "[PHONE_NUMBER]"
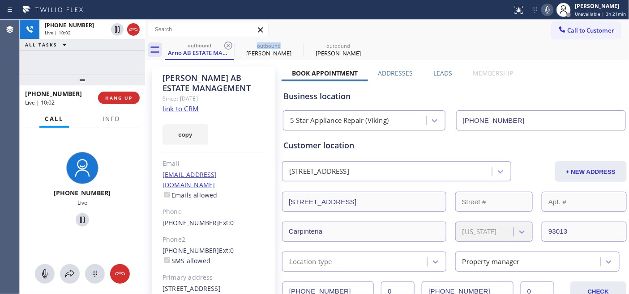
click at [226, 46] on icon at bounding box center [228, 45] width 11 height 11
type input "[PHONE_NUMBER]"
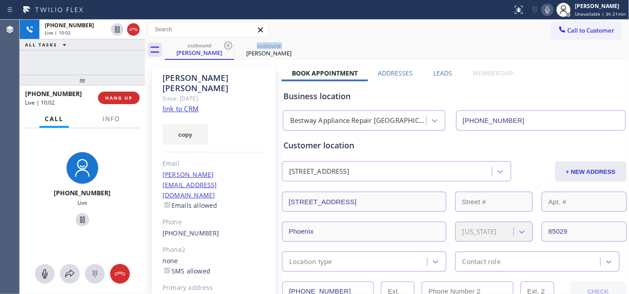
click at [226, 46] on icon at bounding box center [228, 45] width 11 height 11
click at [356, 29] on div "Call to Customer Outbound call Location Bestway Appliance Repair [GEOGRAPHIC_DA…" at bounding box center [387, 30] width 484 height 16
drag, startPoint x: 128, startPoint y: 83, endPoint x: 133, endPoint y: 71, distance: 13.0
click at [126, 55] on div "[PHONE_NUMBER] Live | 10:06 ALL TASKS ALL TASKS ACTIVE TASKS TASKS IN WRAP UP […" at bounding box center [82, 157] width 125 height 275
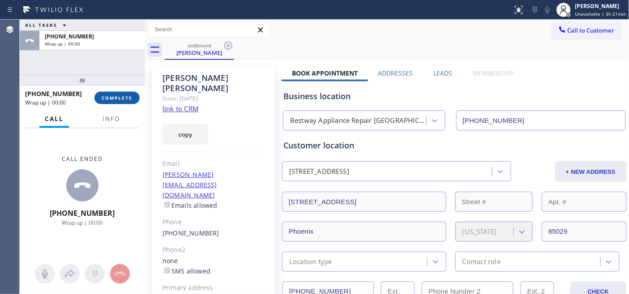
click at [122, 103] on button "COMPLETE" at bounding box center [116, 98] width 45 height 13
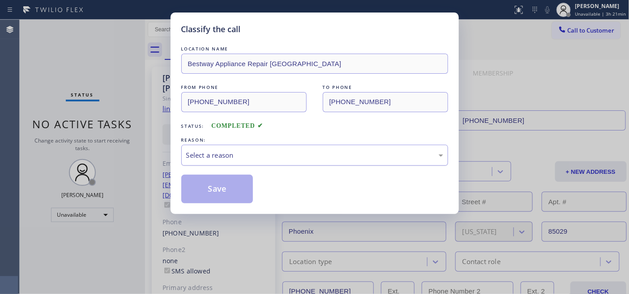
click at [257, 158] on div "Select a reason" at bounding box center [314, 155] width 257 height 10
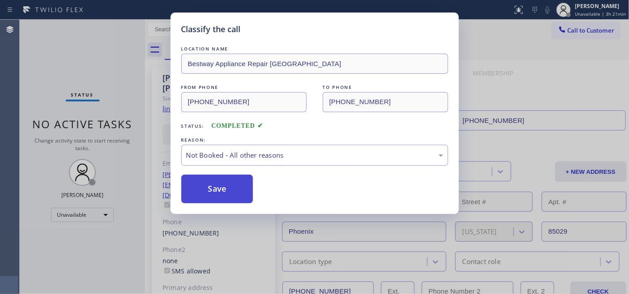
click at [234, 187] on button "Save" at bounding box center [217, 189] width 72 height 29
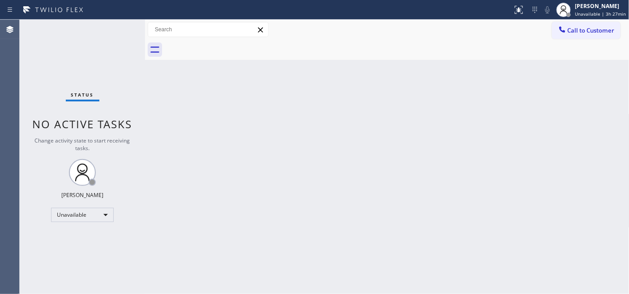
drag, startPoint x: 209, startPoint y: 102, endPoint x: 380, endPoint y: 106, distance: 171.0
click at [209, 102] on div "Back to Dashboard Change Sender ID Customers Technicians Select a contact Outbo…" at bounding box center [387, 157] width 484 height 275
click at [614, 203] on div "Back to Dashboard Change Sender ID Customers Technicians Select a contact Outbo…" at bounding box center [387, 157] width 484 height 275
click at [338, 180] on div "Back to Dashboard Change Sender ID Customers Technicians Select a contact Outbo…" at bounding box center [387, 157] width 484 height 275
drag, startPoint x: 178, startPoint y: 141, endPoint x: 229, endPoint y: 132, distance: 52.2
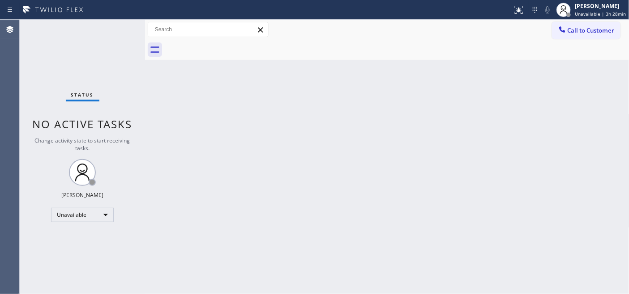
click at [178, 141] on div "Back to Dashboard Change Sender ID Customers Technicians Select a contact Outbo…" at bounding box center [387, 157] width 484 height 275
click at [584, 10] on div "[PERSON_NAME] Unavailable | 3h 30min" at bounding box center [600, 10] width 55 height 16
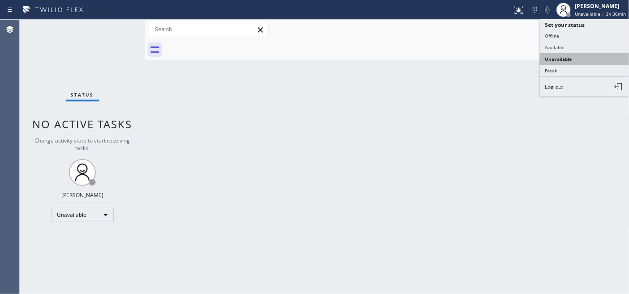
click at [570, 59] on button "Unavailable" at bounding box center [585, 59] width 90 height 12
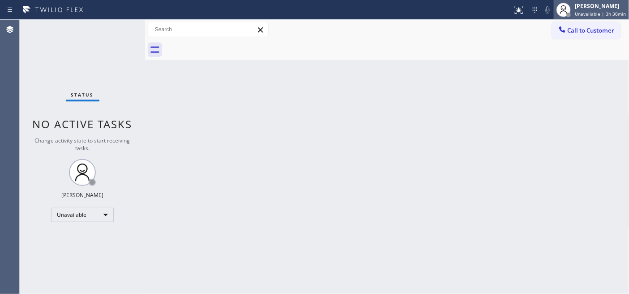
click at [587, 13] on span "Unavailable | 3h 30min" at bounding box center [600, 14] width 51 height 6
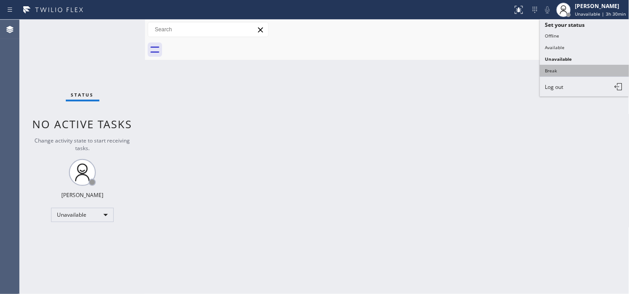
click at [574, 75] on button "Break" at bounding box center [585, 71] width 90 height 12
